Goal: Use online tool/utility: Utilize a website feature to perform a specific function

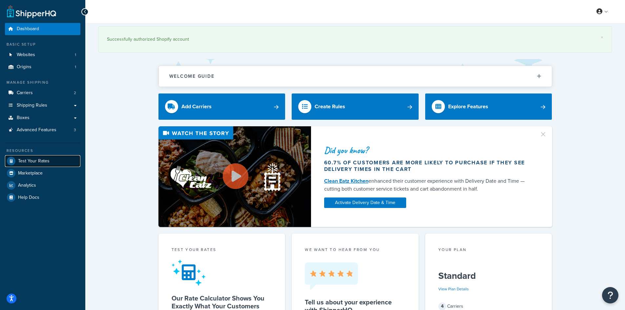
click at [43, 161] on span "Test Your Rates" at bounding box center [33, 161] width 31 height 6
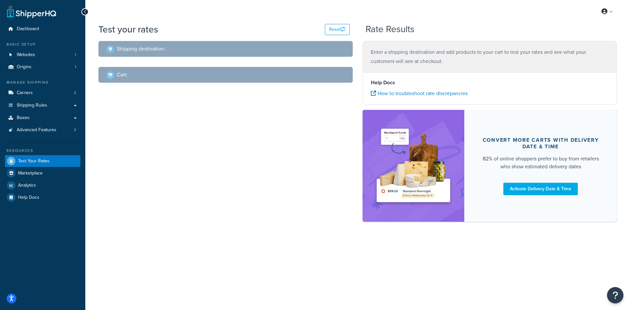
select select "[GEOGRAPHIC_DATA]"
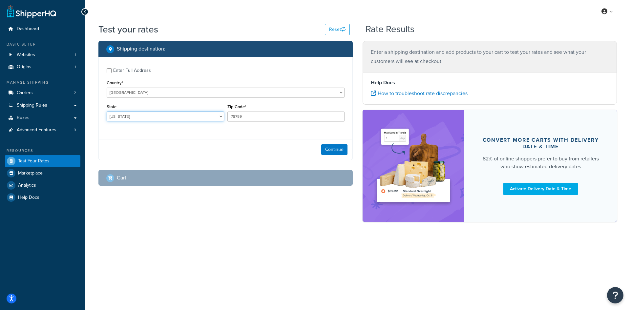
click at [146, 113] on select "[US_STATE] [US_STATE] [US_STATE] [US_STATE] [US_STATE] Armed Forces Americas Ar…" at bounding box center [165, 116] width 117 height 10
click at [145, 113] on select "[US_STATE] [US_STATE] [US_STATE] [US_STATE] [US_STATE] Armed Forces Americas Ar…" at bounding box center [165, 116] width 117 height 10
drag, startPoint x: 137, startPoint y: 120, endPoint x: 132, endPoint y: 120, distance: 4.6
click at [137, 120] on select "[US_STATE] [US_STATE] [US_STATE] [US_STATE] [US_STATE] Armed Forces Americas Ar…" at bounding box center [165, 116] width 117 height 10
click at [303, 119] on input "78759" at bounding box center [285, 116] width 117 height 10
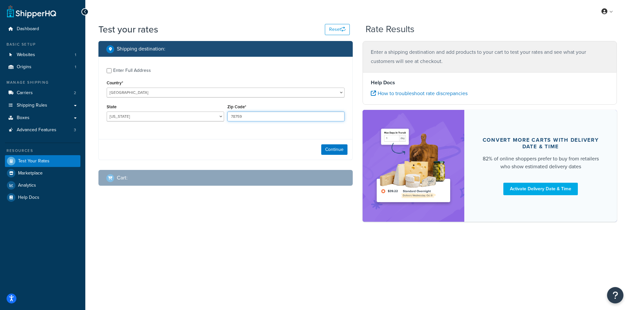
click at [303, 118] on input "78759" at bounding box center [285, 116] width 117 height 10
paste input "2878"
type input "28789"
click at [164, 119] on select "[US_STATE] [US_STATE] [US_STATE] [US_STATE] [US_STATE] Armed Forces Americas Ar…" at bounding box center [165, 116] width 117 height 10
select select "NC"
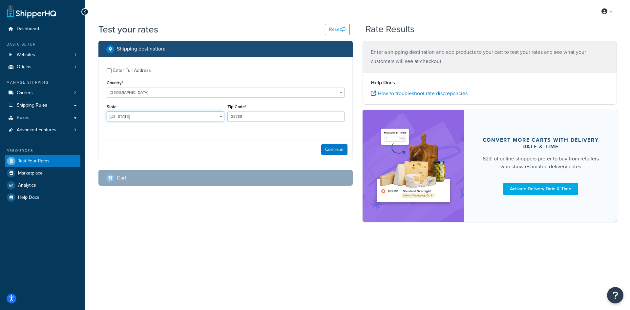
click at [107, 111] on select "[US_STATE] [US_STATE] [US_STATE] [US_STATE] [US_STATE] Armed Forces Americas Ar…" at bounding box center [165, 116] width 117 height 10
click at [338, 154] on button "Continue" at bounding box center [334, 149] width 26 height 10
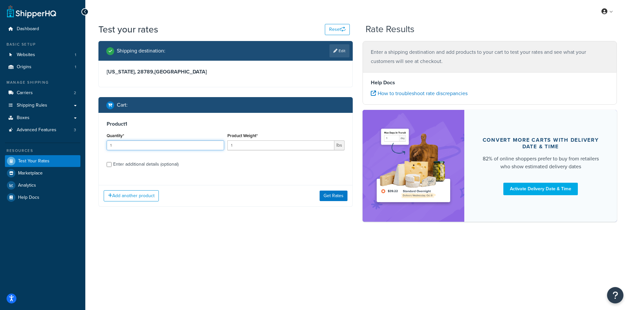
click at [141, 145] on input "1" at bounding box center [165, 145] width 117 height 10
type input "100"
type input "0.23"
click at [324, 199] on button "Get Rates" at bounding box center [333, 196] width 28 height 10
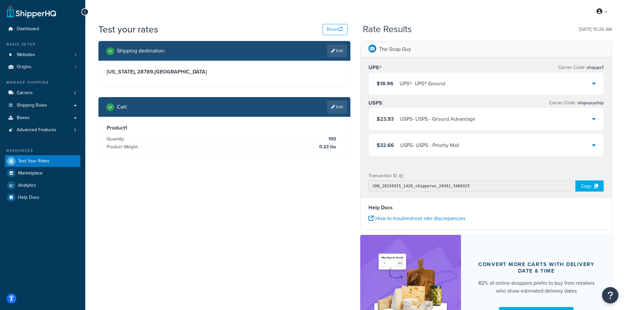
click at [500, 82] on div "$18.96 UPS® - UPS® Ground" at bounding box center [486, 83] width 235 height 22
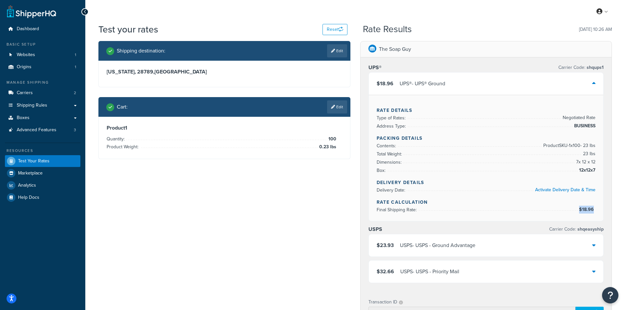
drag, startPoint x: 595, startPoint y: 209, endPoint x: 580, endPoint y: 209, distance: 14.4
click at [580, 209] on span "$18.96" at bounding box center [587, 209] width 16 height 7
copy span "$18.96"
